Goal: Information Seeking & Learning: Learn about a topic

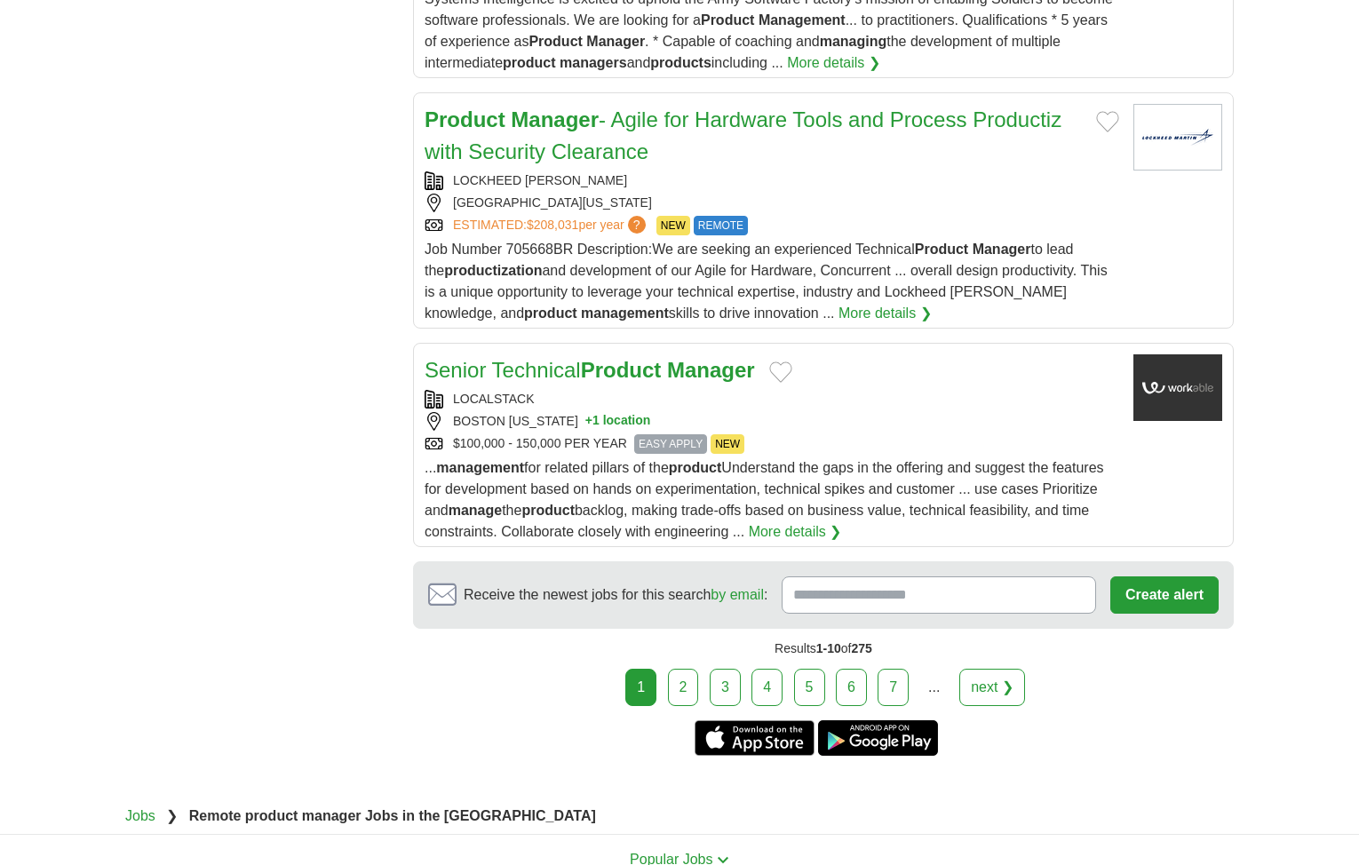
scroll to position [2221, 0]
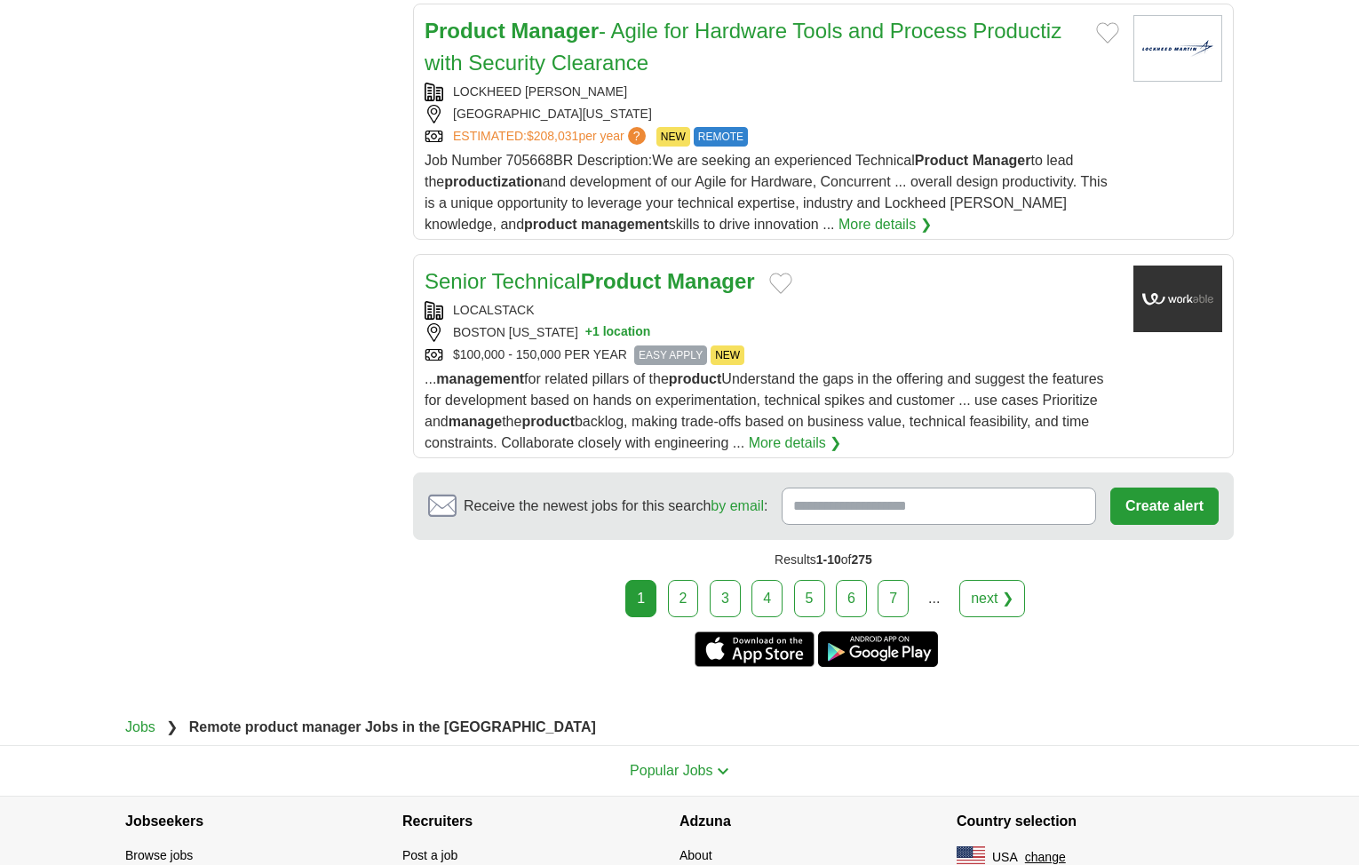
click at [1008, 600] on link "next ❯" at bounding box center [992, 598] width 66 height 37
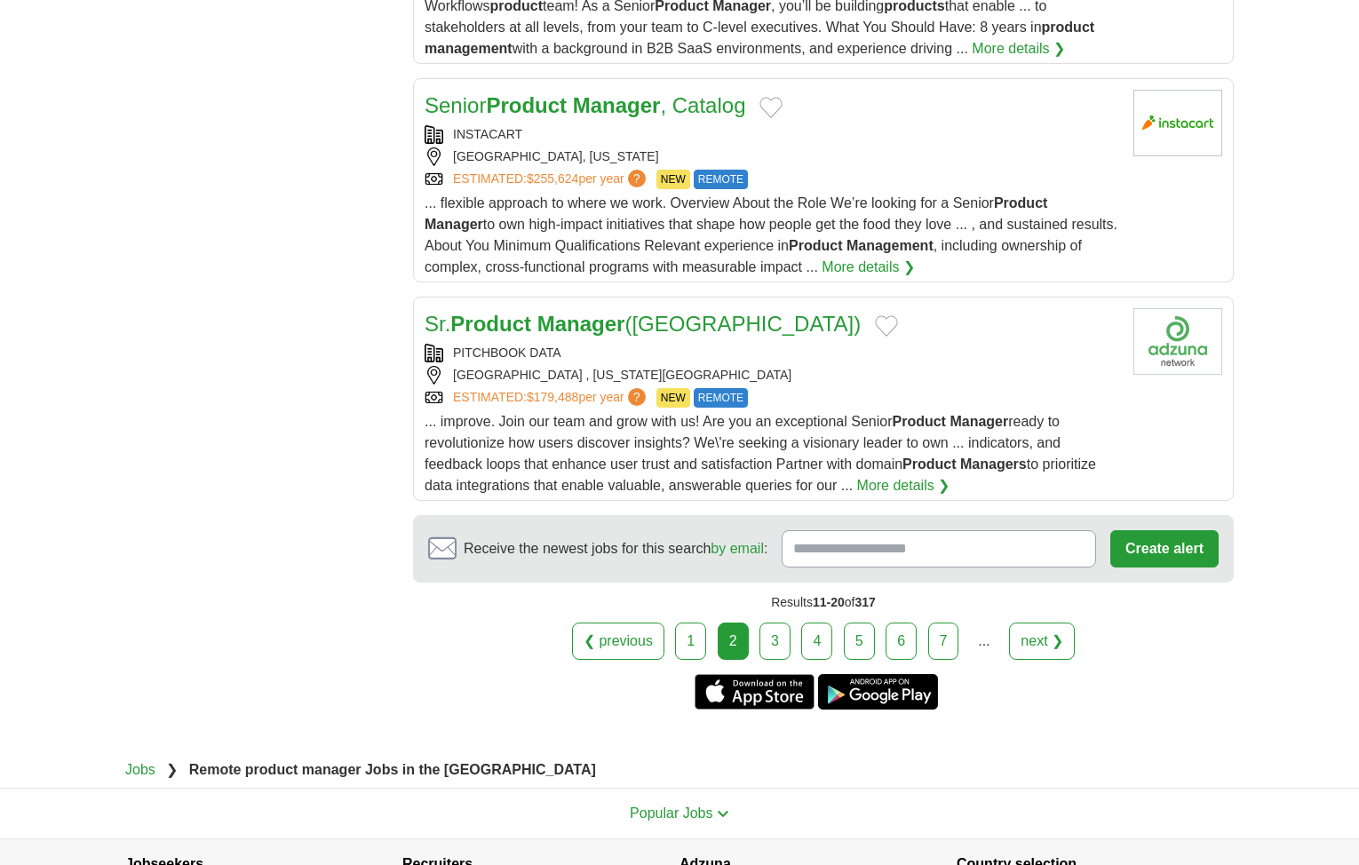
scroll to position [2309, 0]
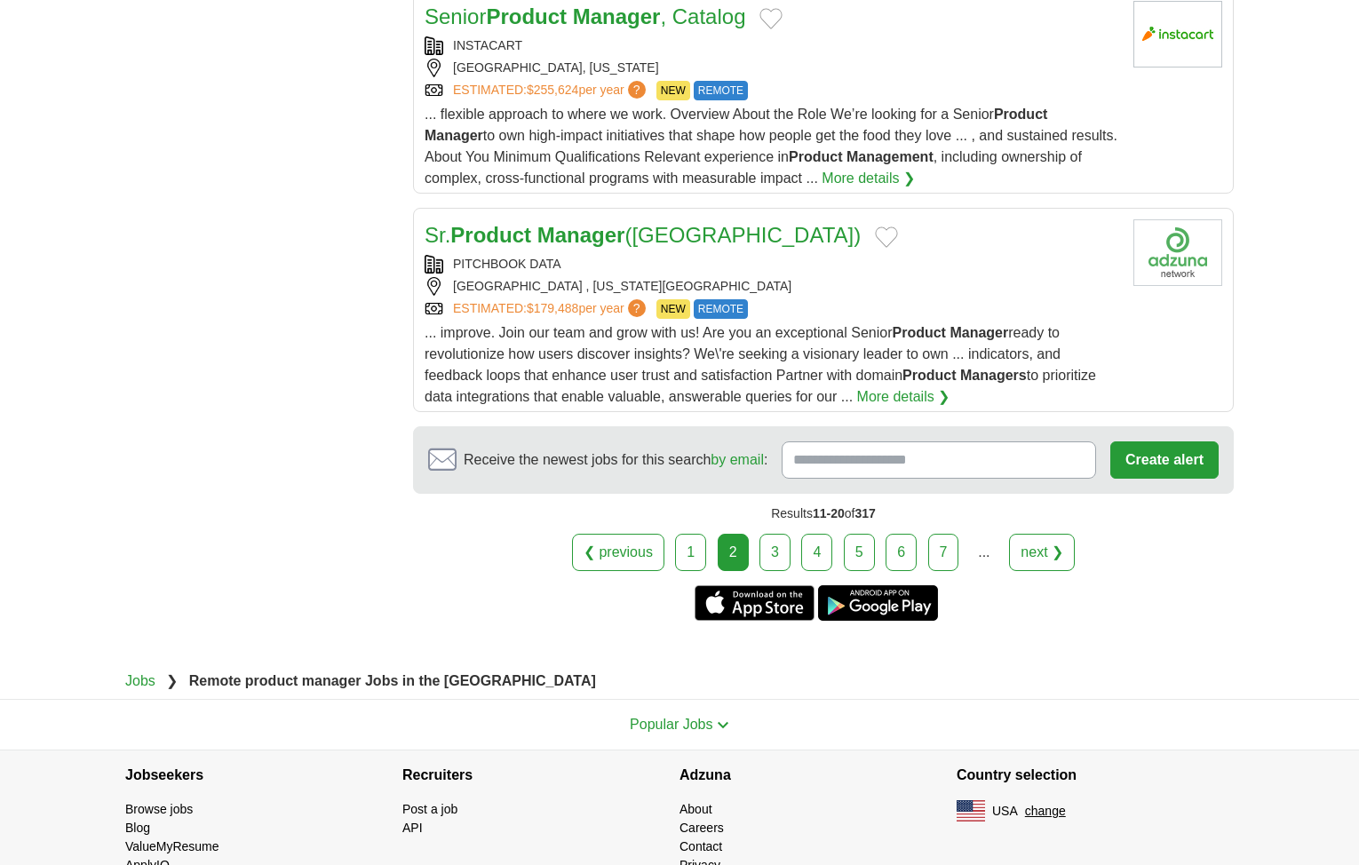
click at [1045, 534] on link "next ❯" at bounding box center [1042, 552] width 66 height 37
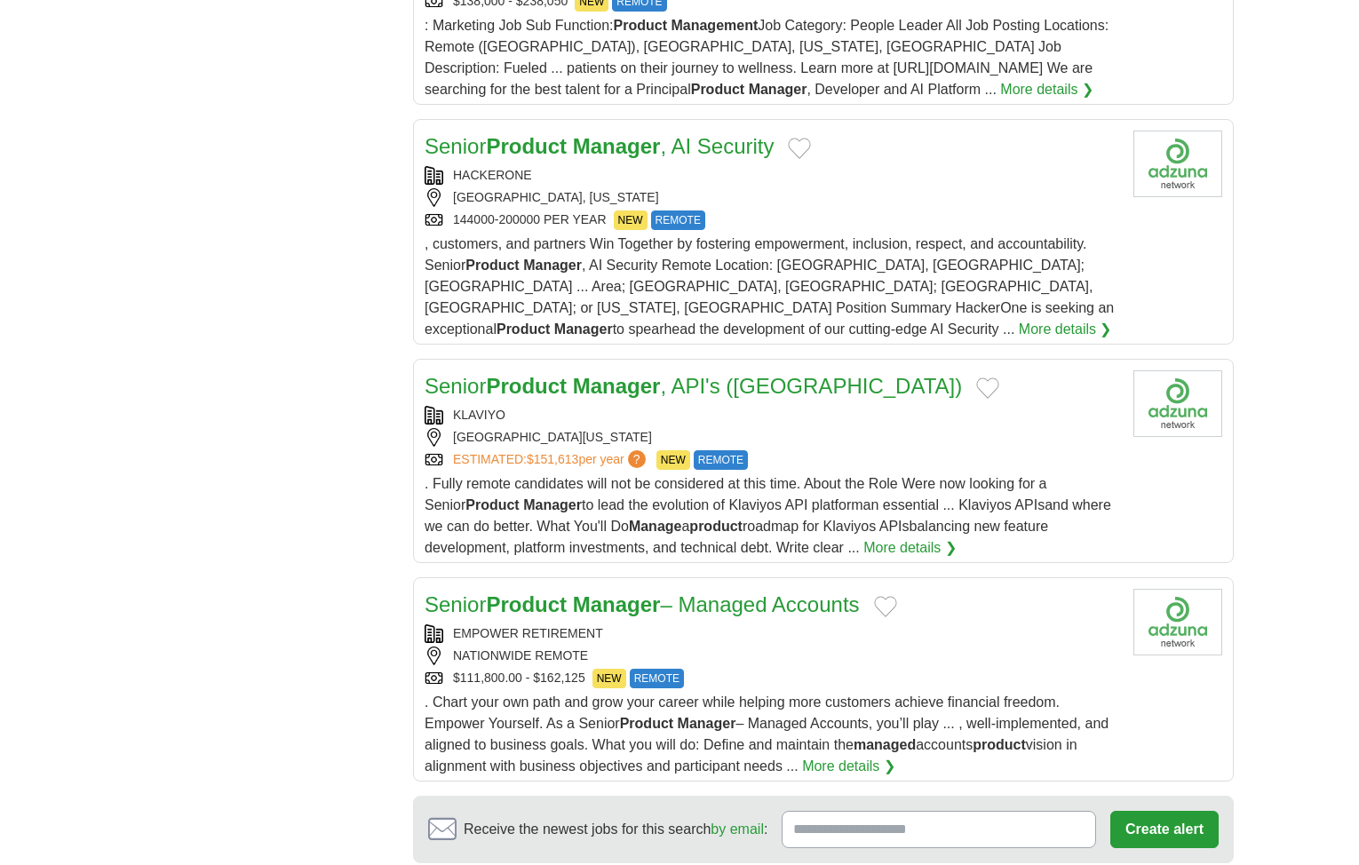
scroll to position [2043, 0]
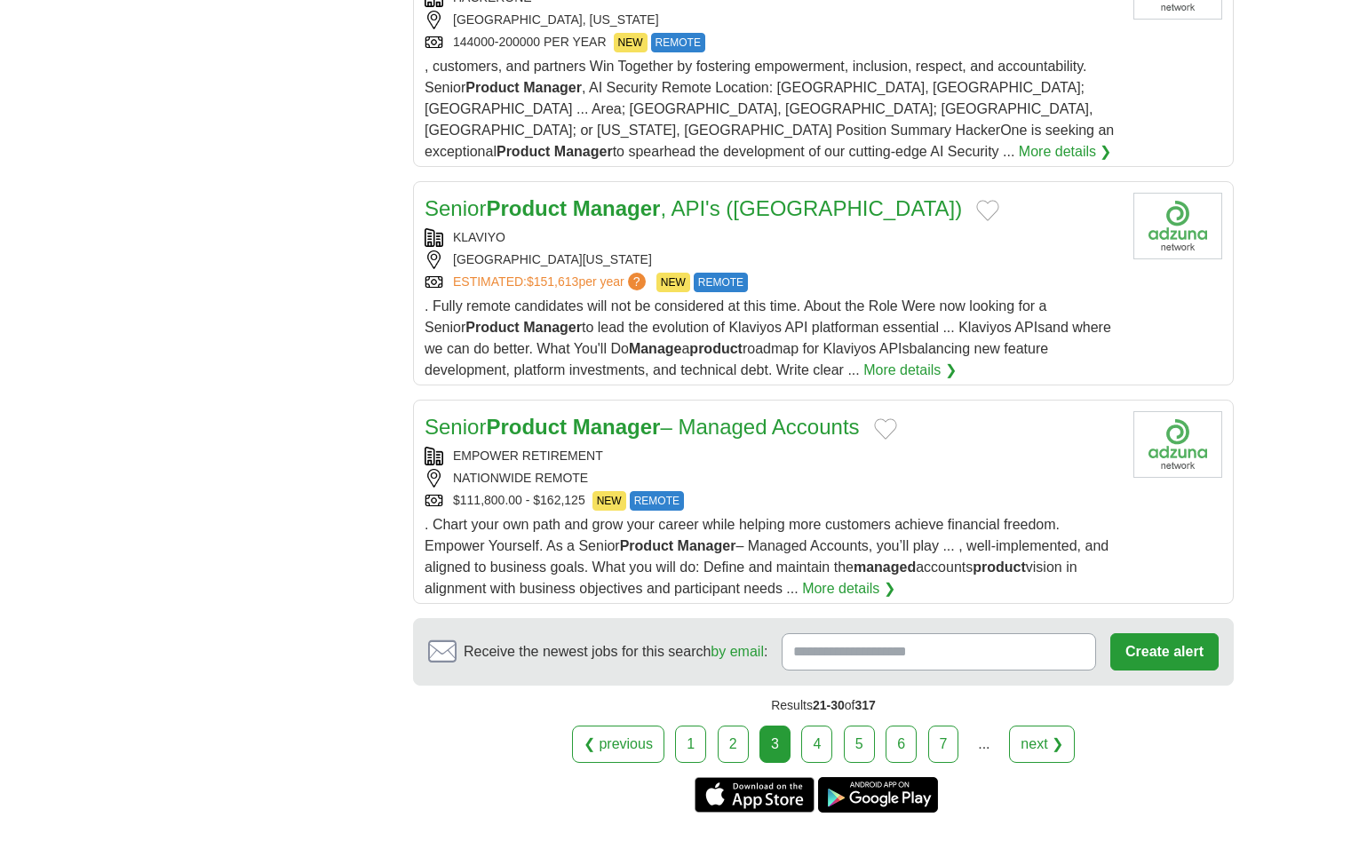
click at [1031, 726] on link "next ❯" at bounding box center [1042, 744] width 66 height 37
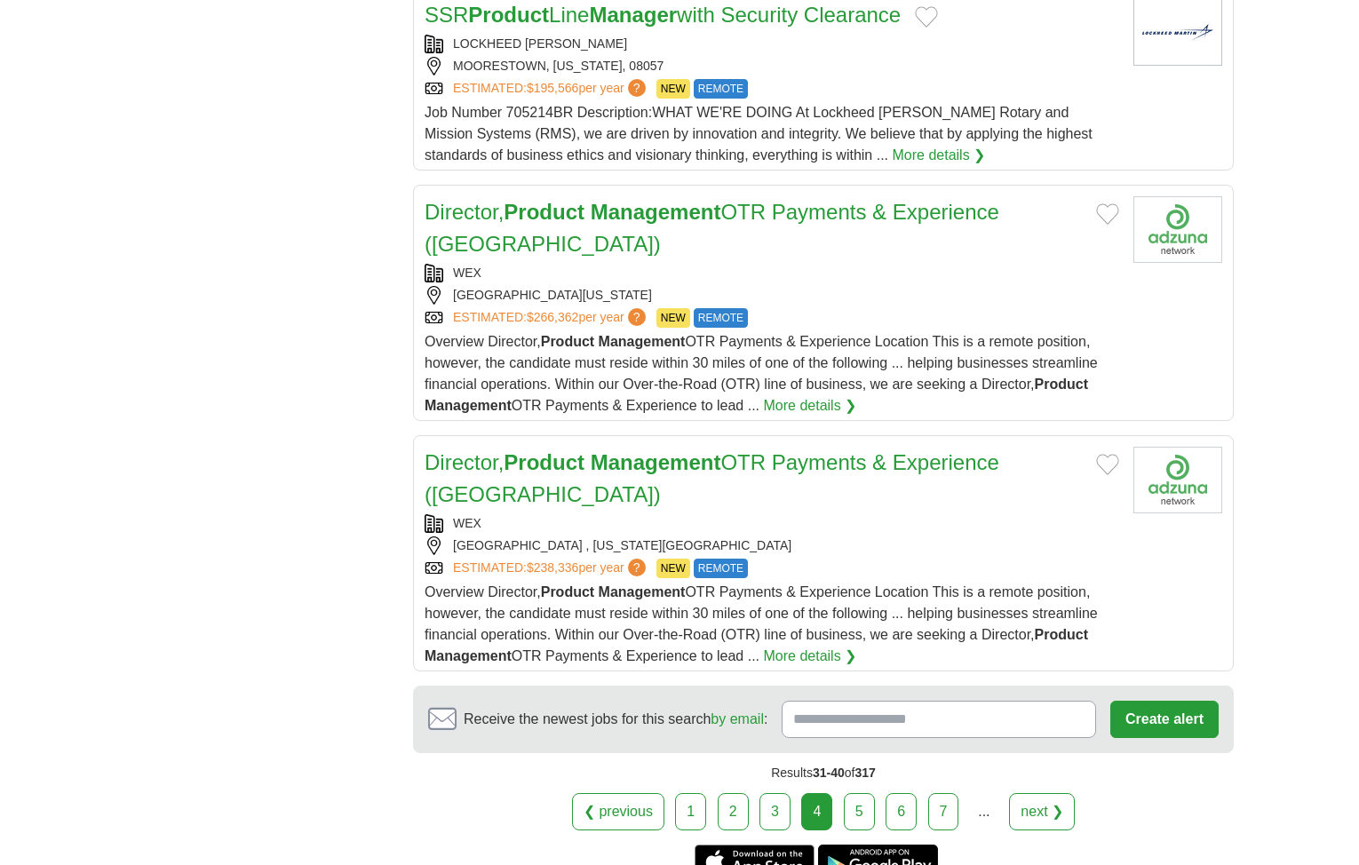
scroll to position [2132, 0]
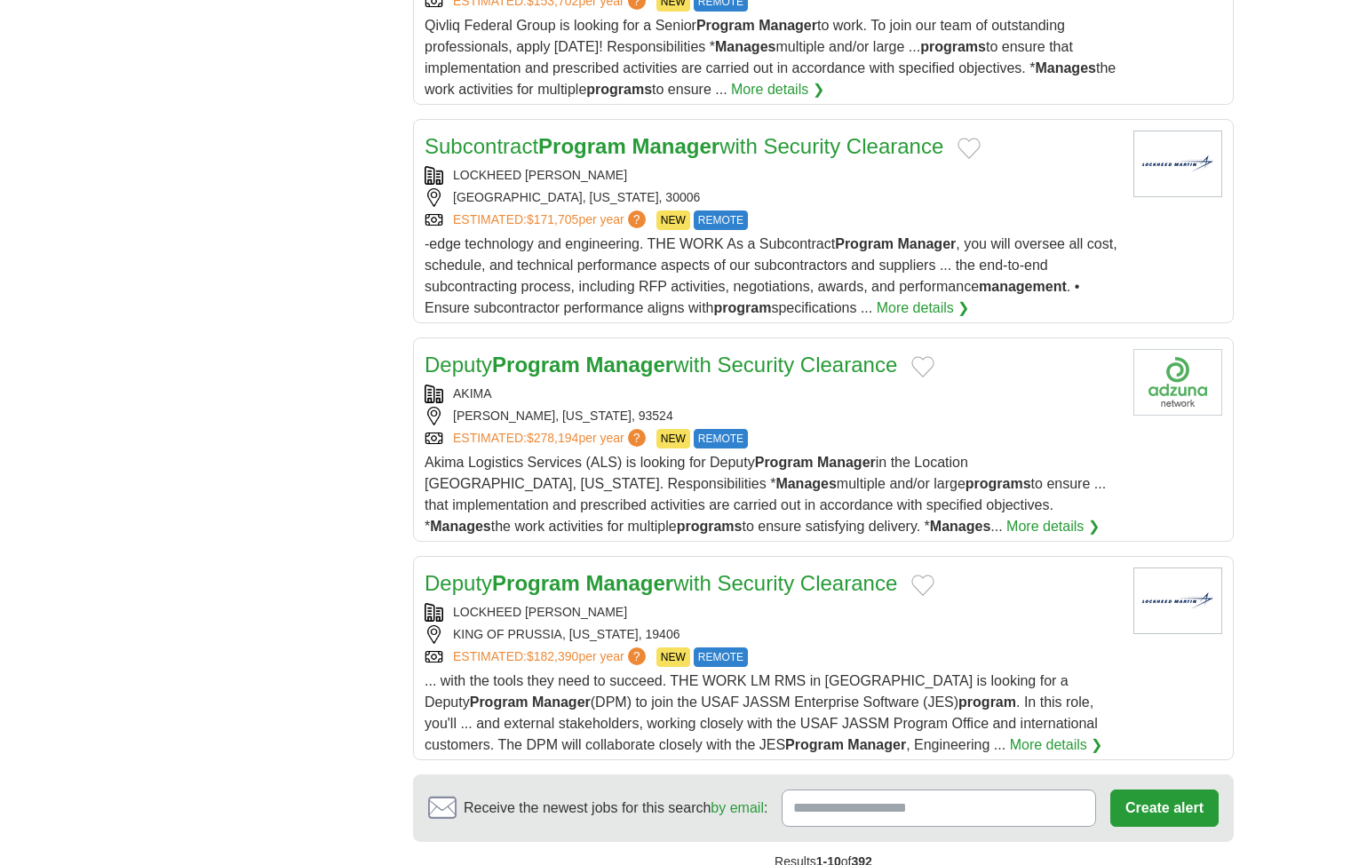
scroll to position [2221, 0]
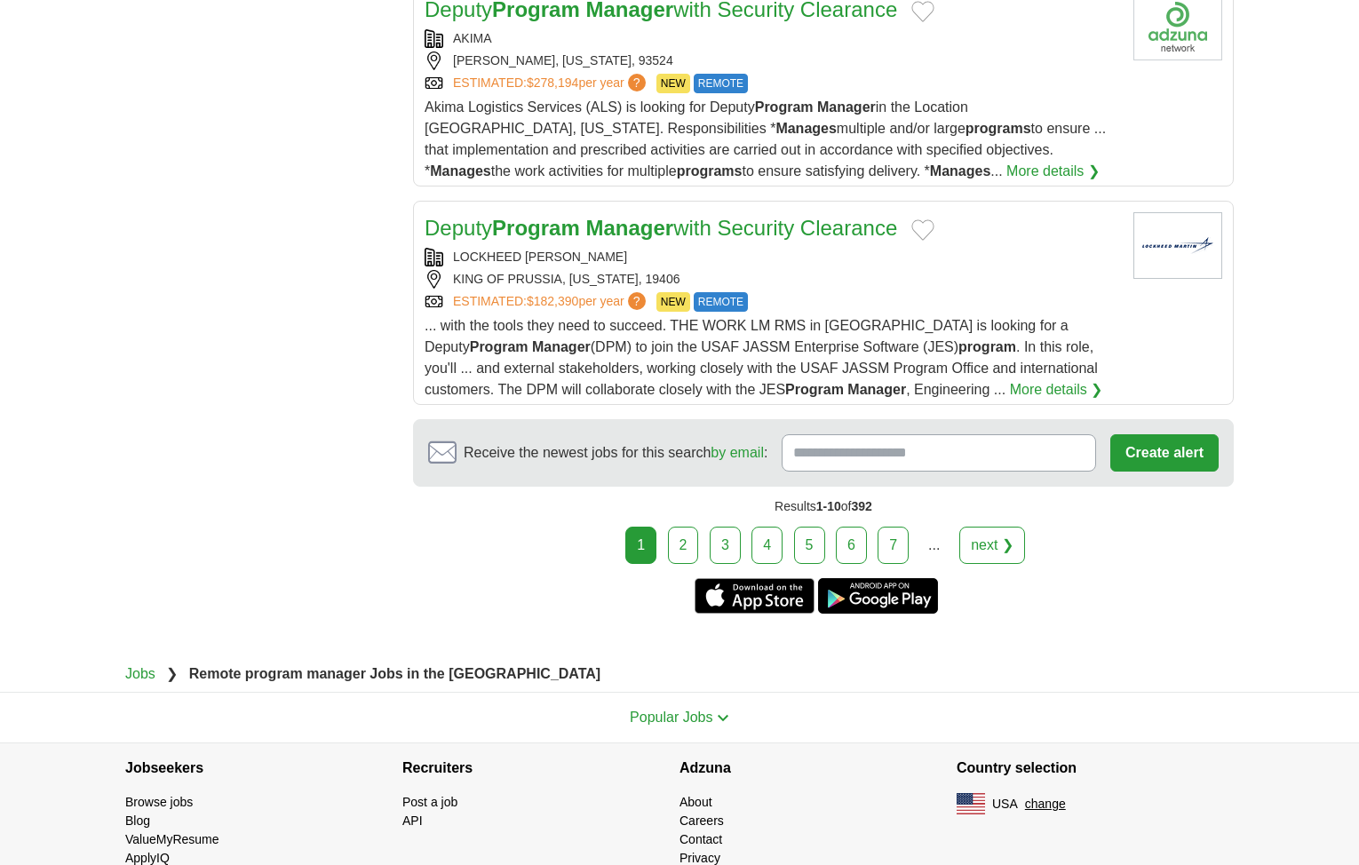
click at [989, 527] on link "next ❯" at bounding box center [992, 545] width 66 height 37
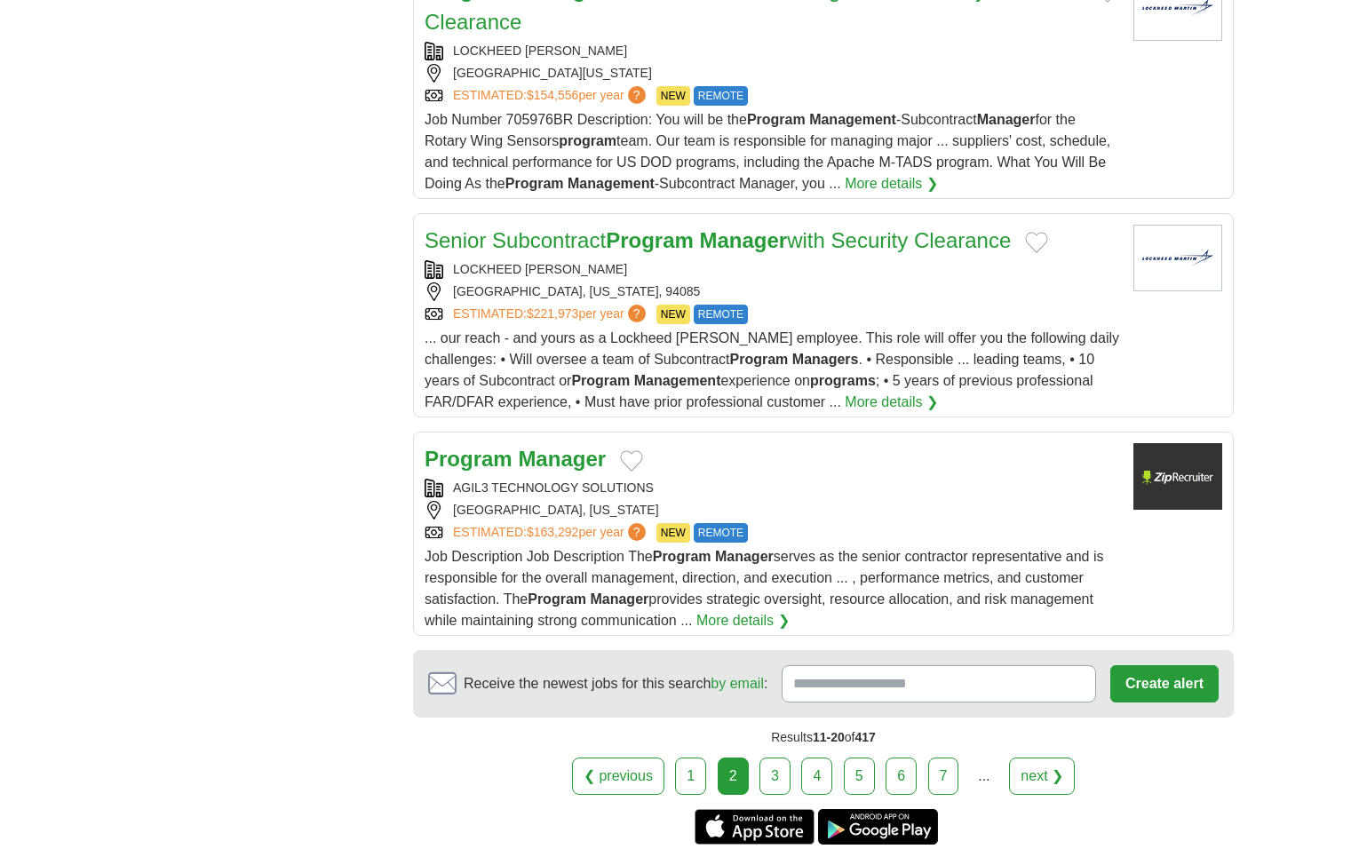
scroll to position [2132, 0]
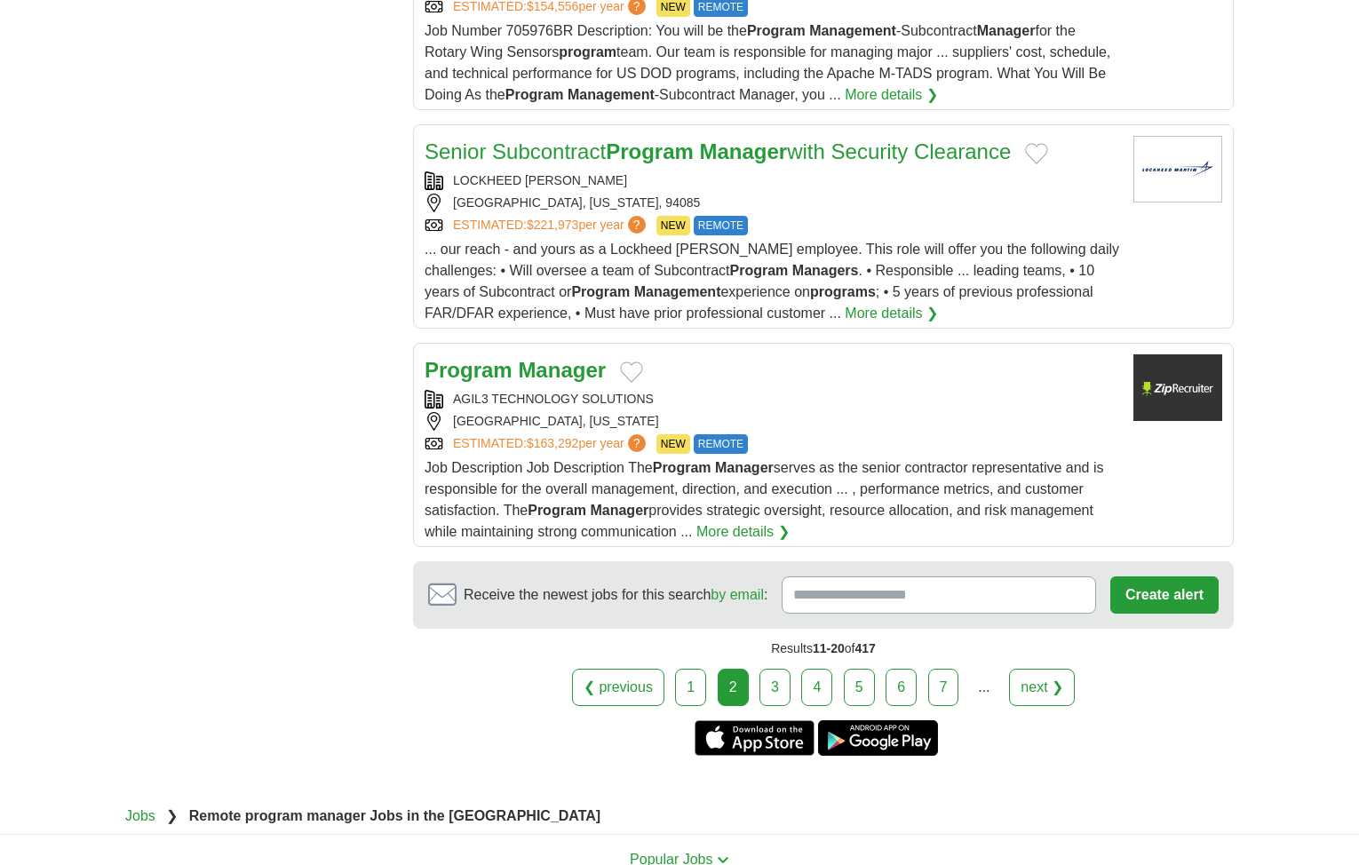
click at [1046, 669] on link "next ❯" at bounding box center [1042, 687] width 66 height 37
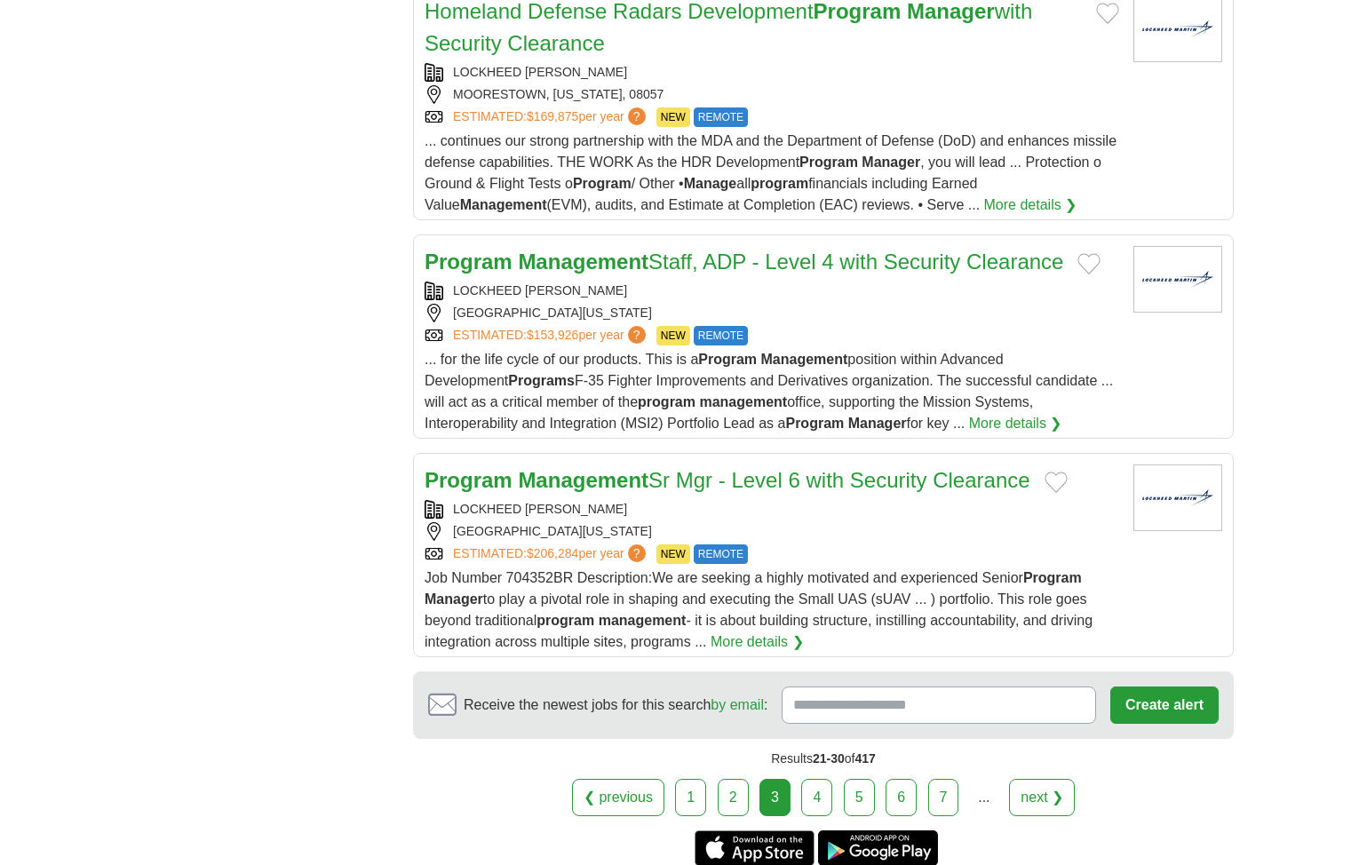
scroll to position [2221, 0]
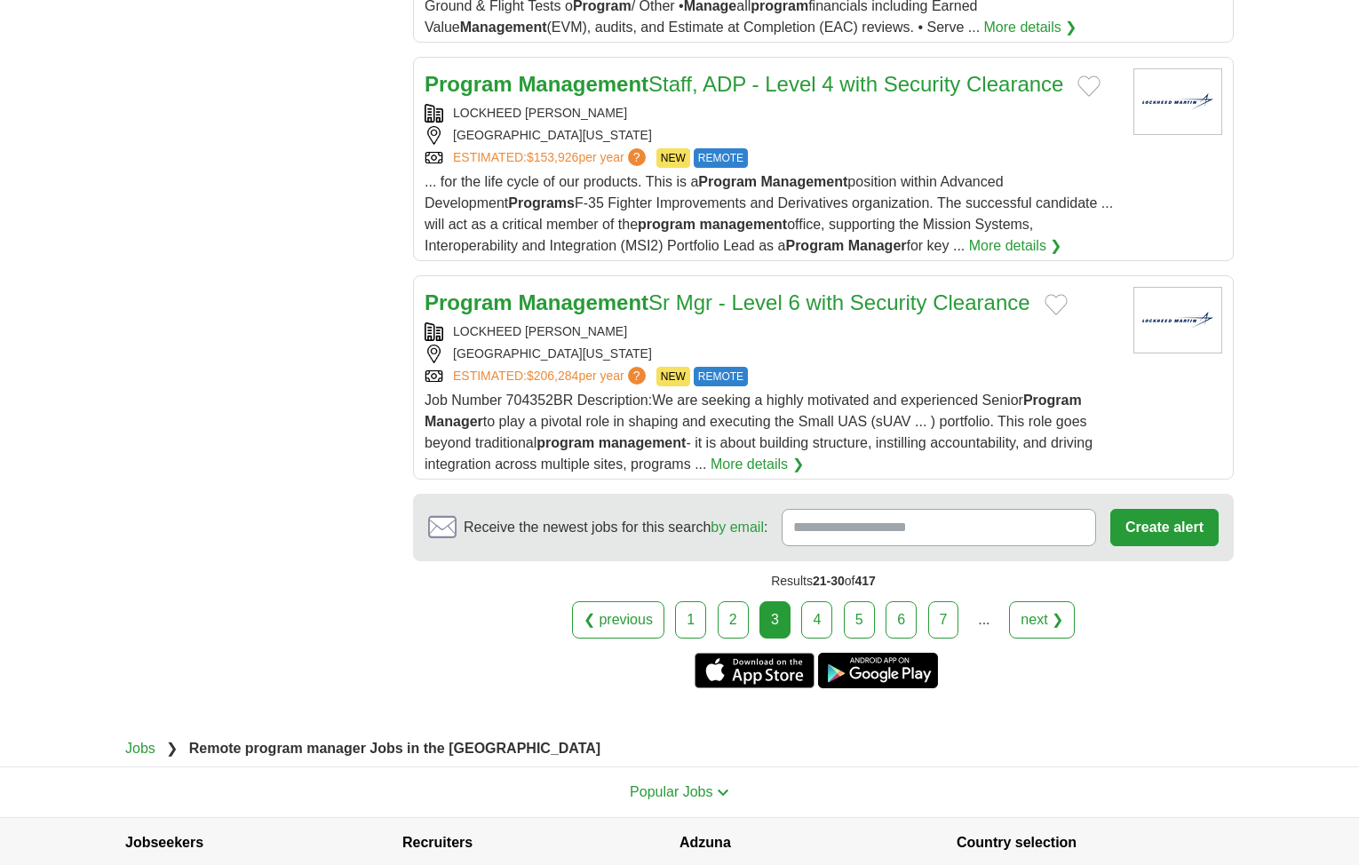
click at [1040, 627] on link "next ❯" at bounding box center [1042, 619] width 66 height 37
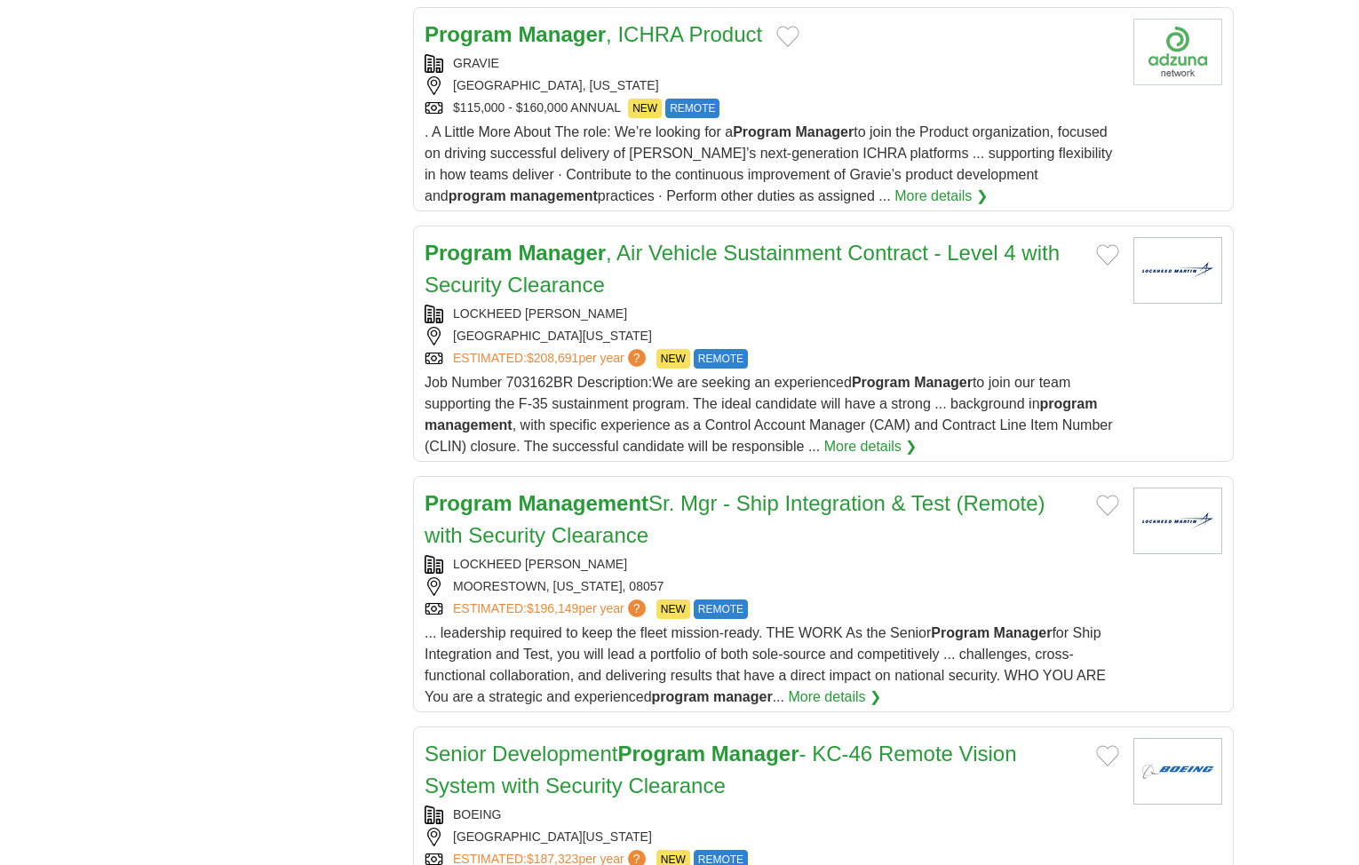
scroll to position [2221, 0]
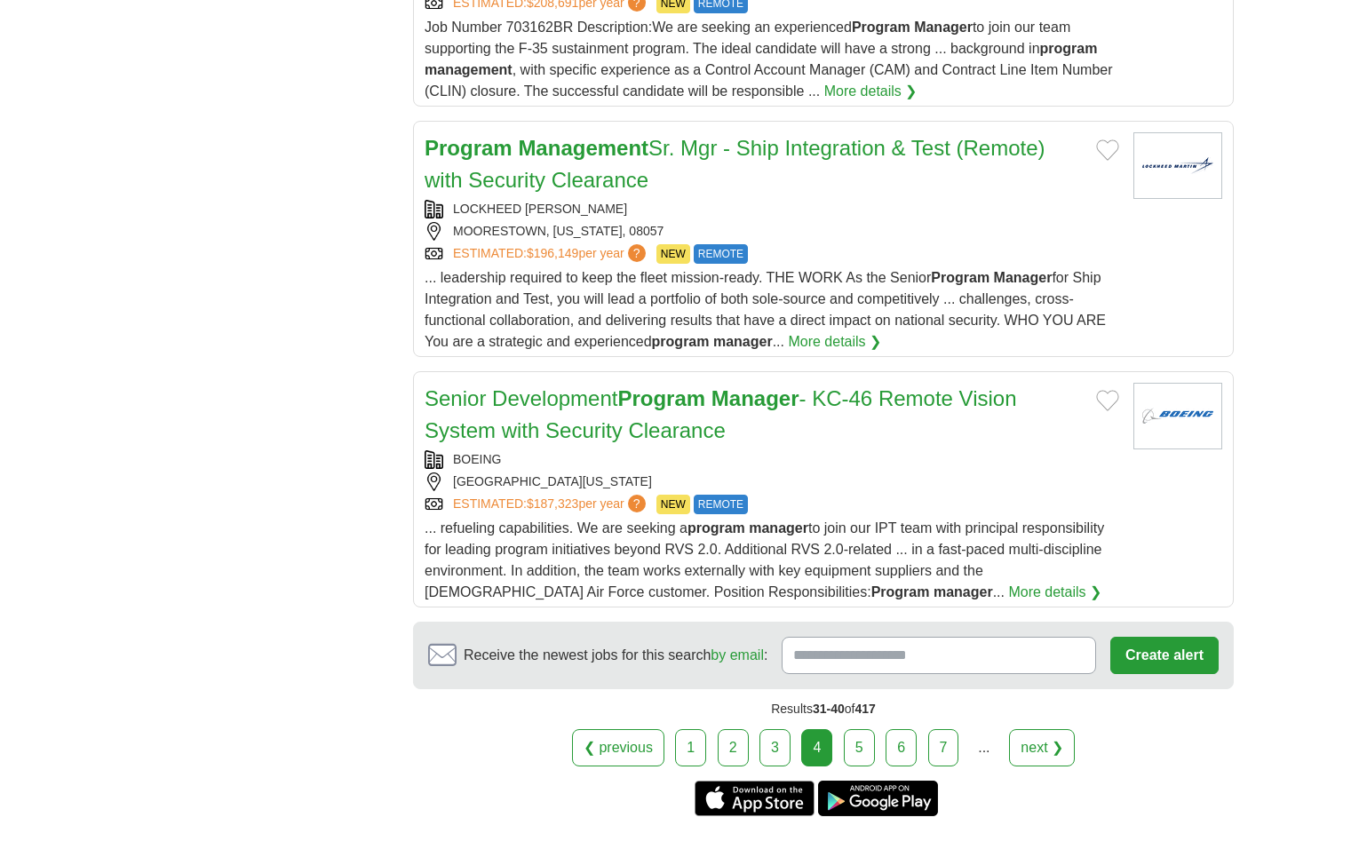
click at [1033, 729] on link "next ❯" at bounding box center [1042, 747] width 66 height 37
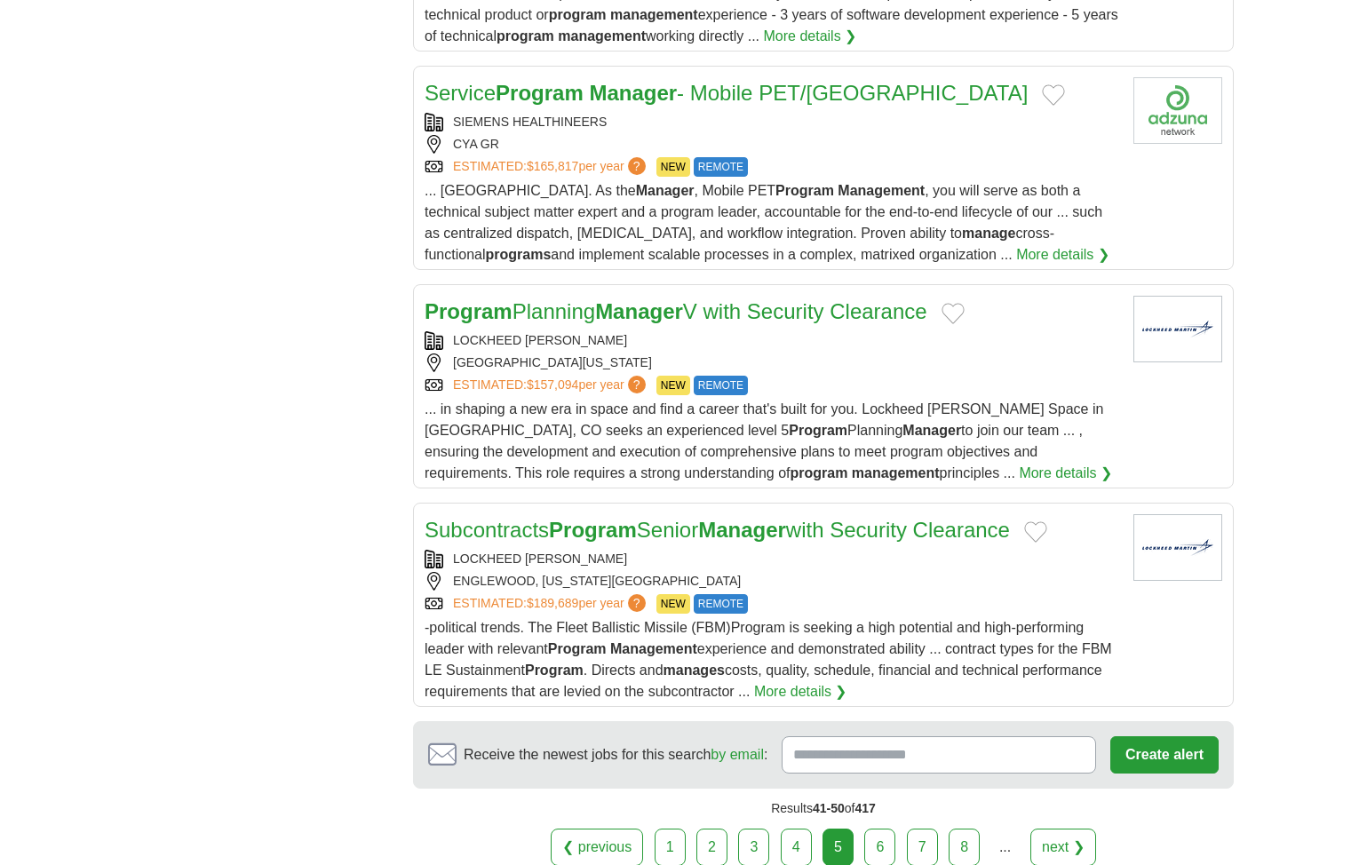
scroll to position [1954, 0]
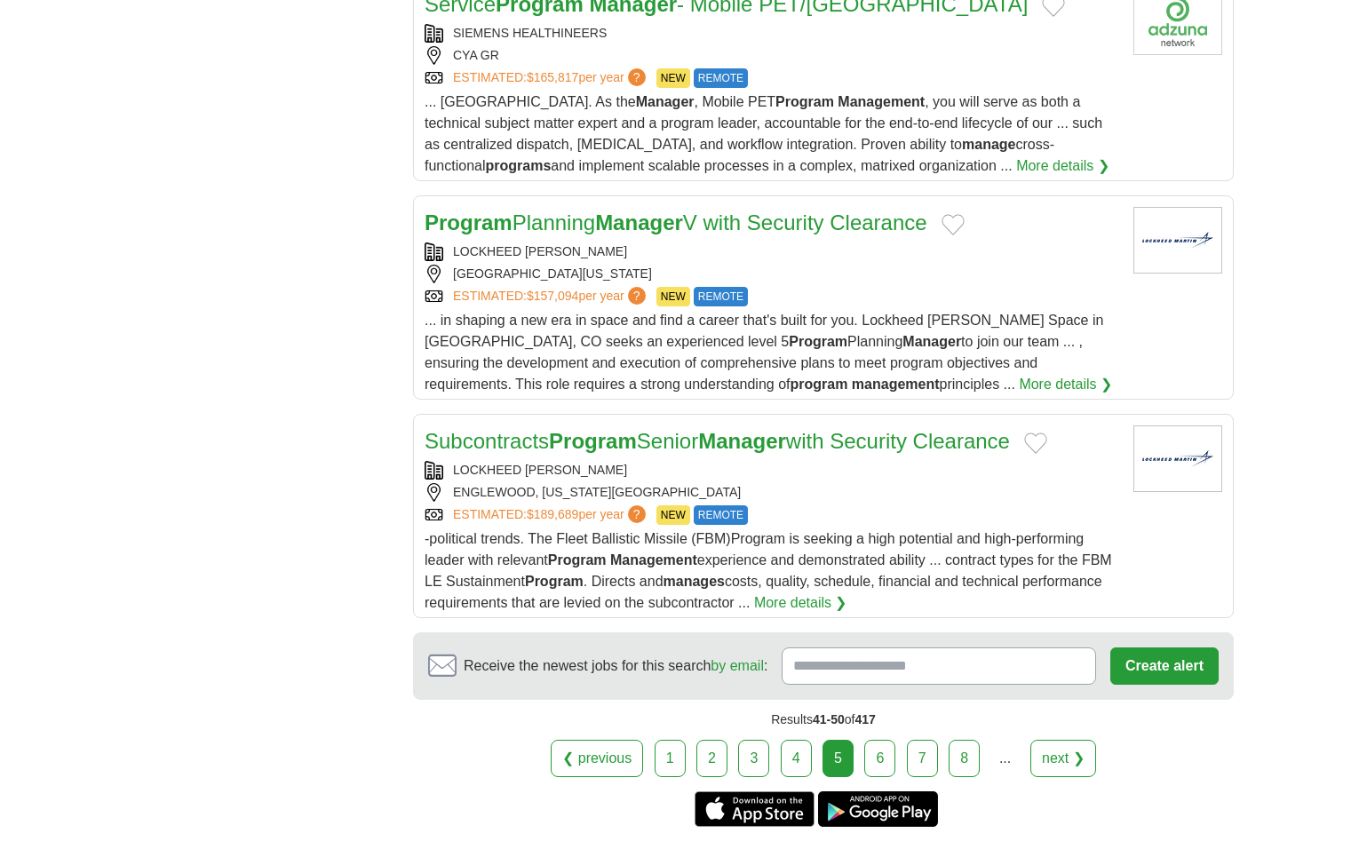
click at [1077, 760] on link "next ❯" at bounding box center [1063, 758] width 66 height 37
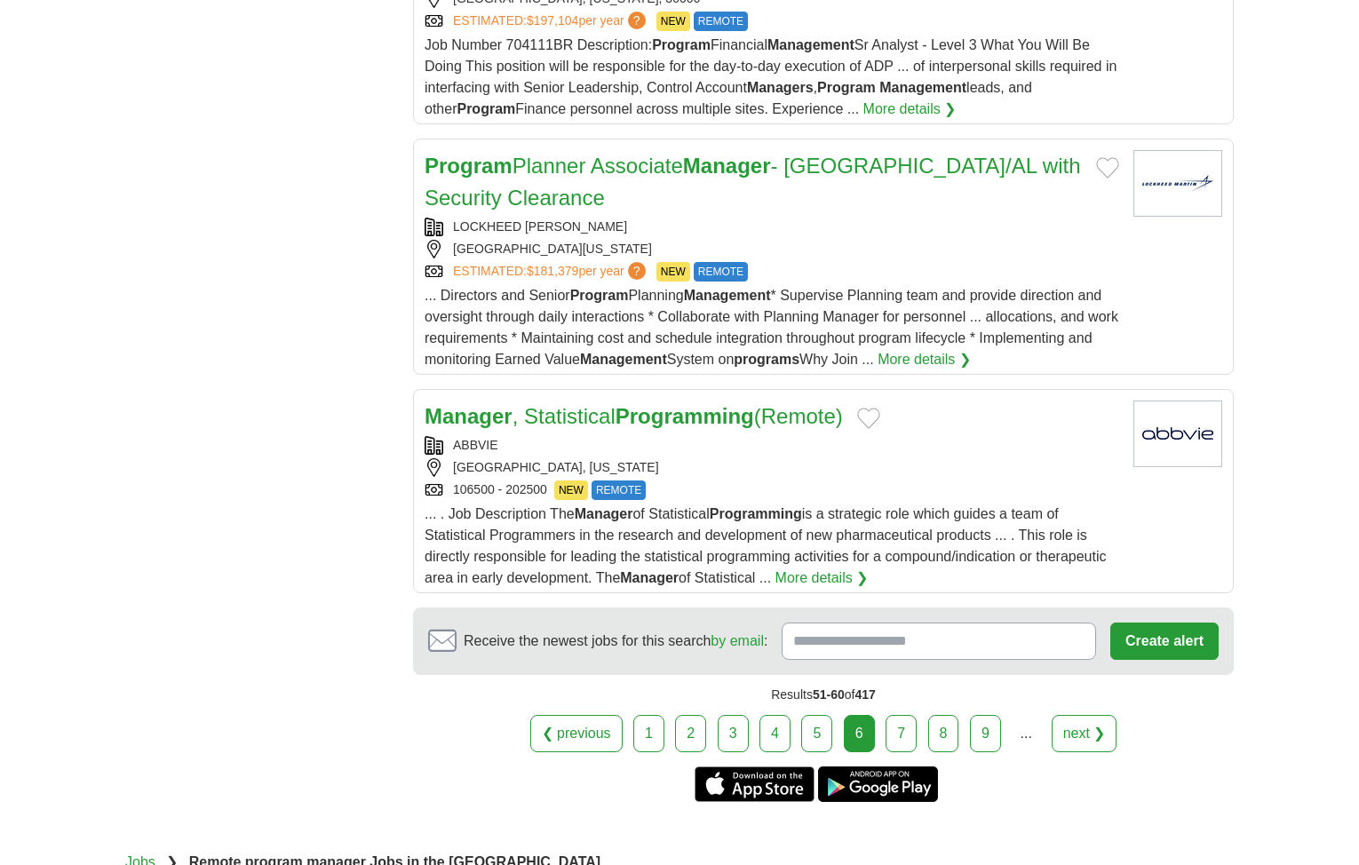
scroll to position [2132, 0]
